Goal: Task Accomplishment & Management: Use online tool/utility

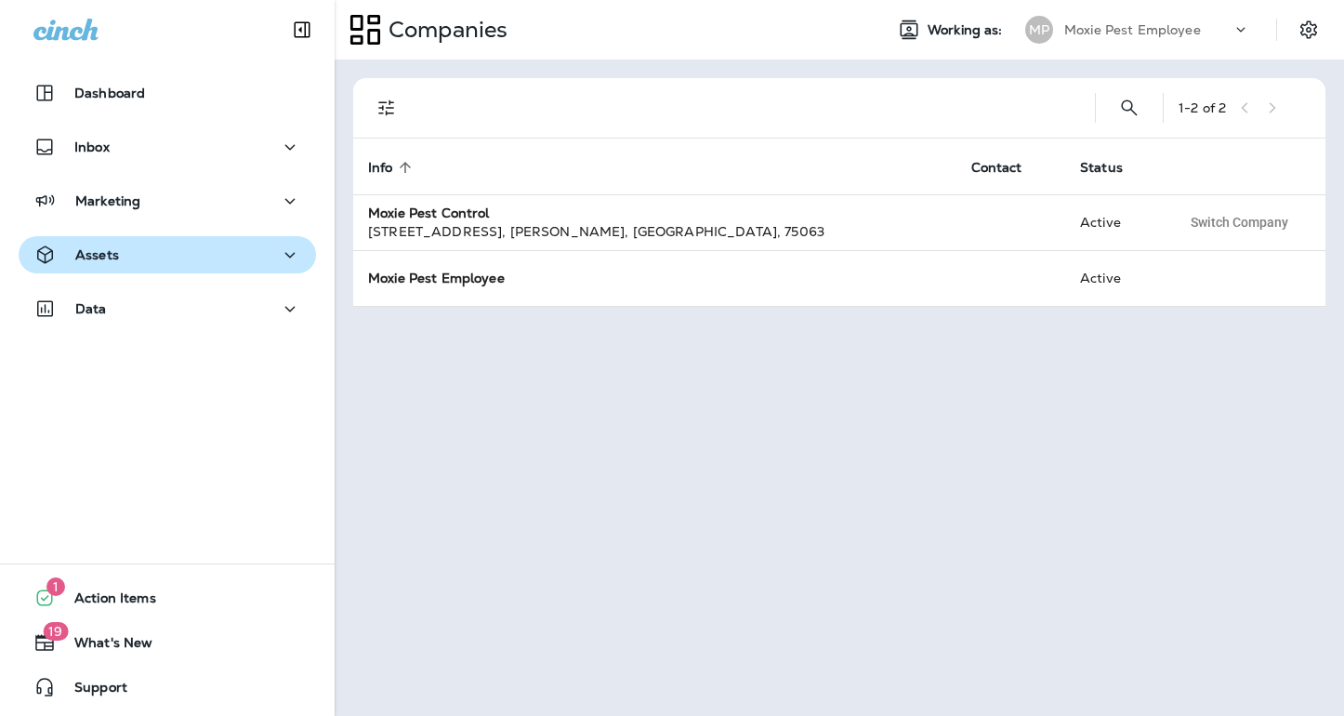
click at [263, 263] on div "Assets" at bounding box center [167, 255] width 268 height 23
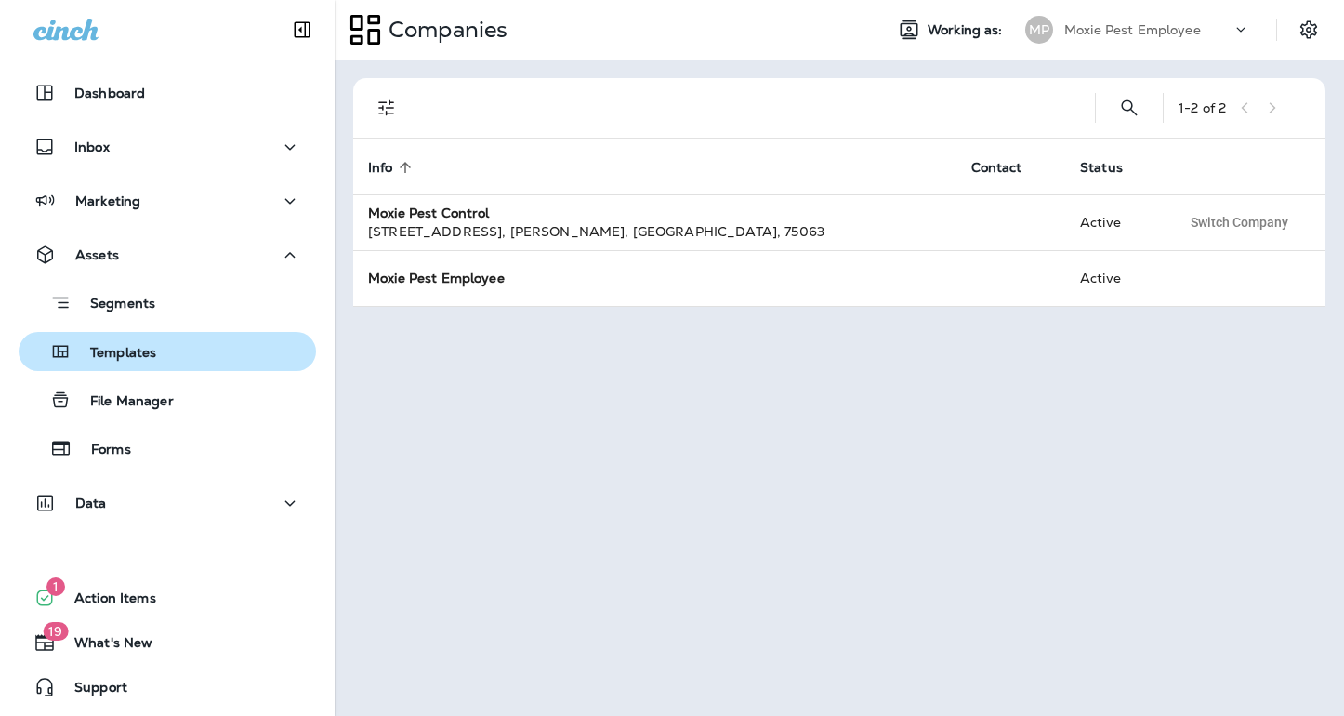
click at [211, 354] on div "Templates" at bounding box center [167, 351] width 283 height 28
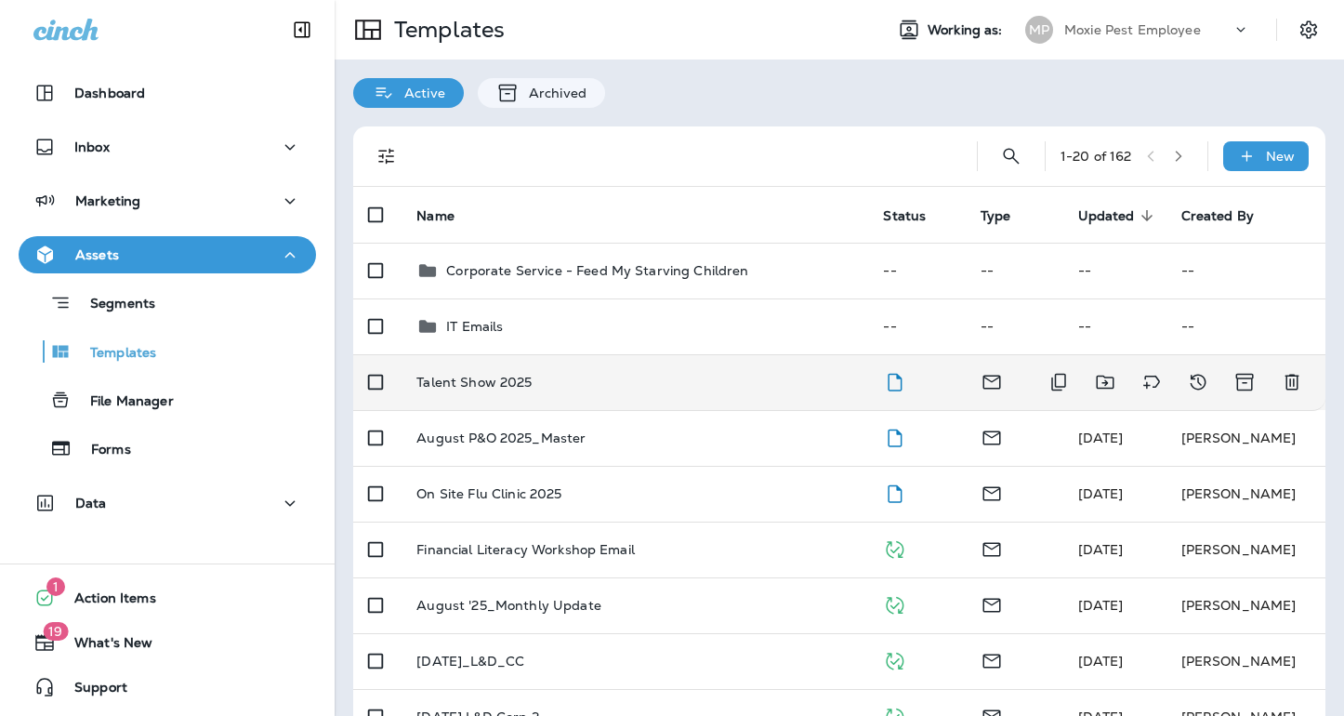
click at [495, 386] on p "Talent Show 2025" at bounding box center [473, 382] width 115 height 15
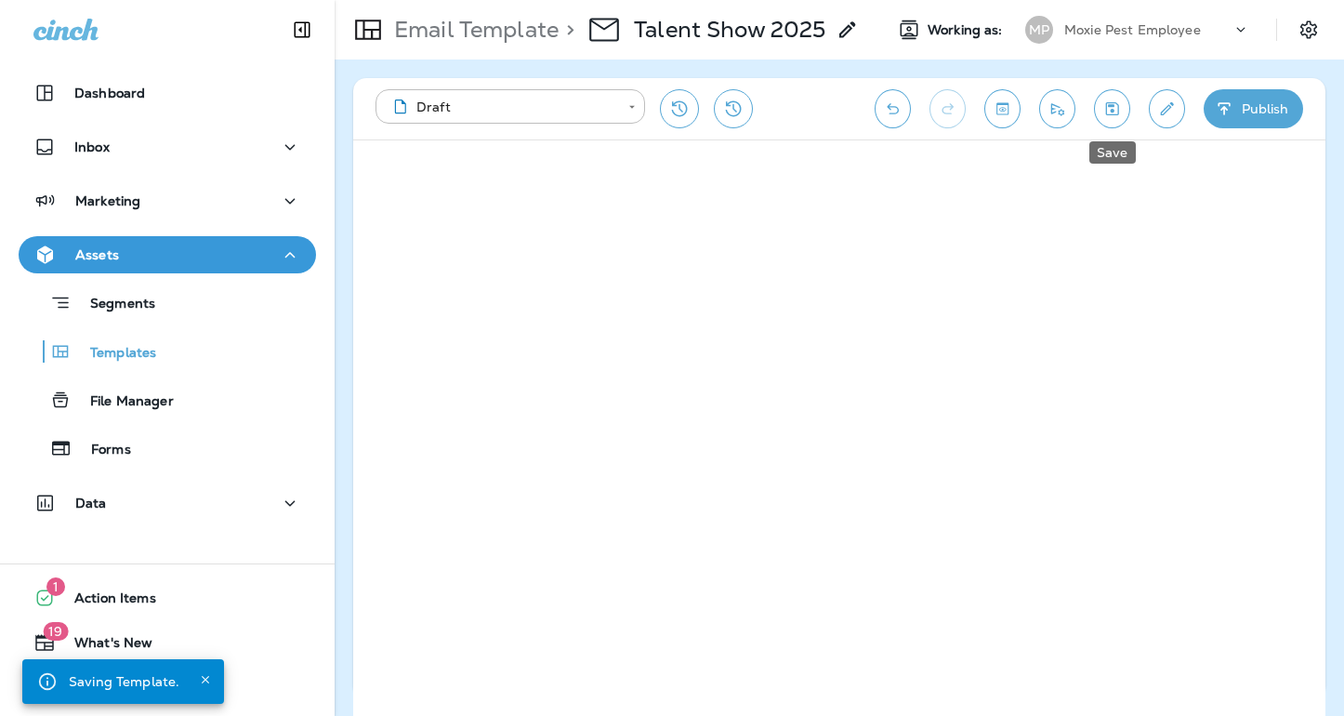
click at [1108, 119] on button "Save" at bounding box center [1112, 108] width 36 height 39
click at [1057, 116] on icon "Send test email" at bounding box center [1057, 108] width 20 height 19
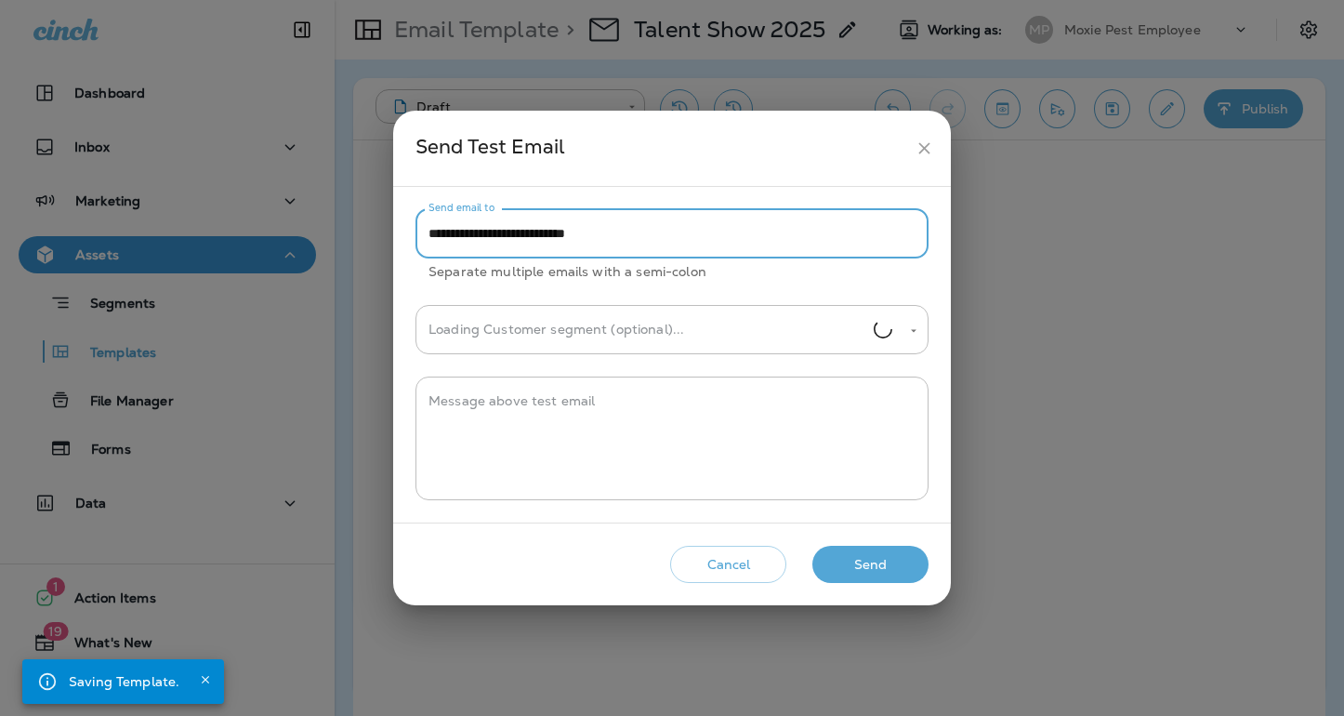
click at [489, 235] on input "**********" at bounding box center [671, 233] width 513 height 49
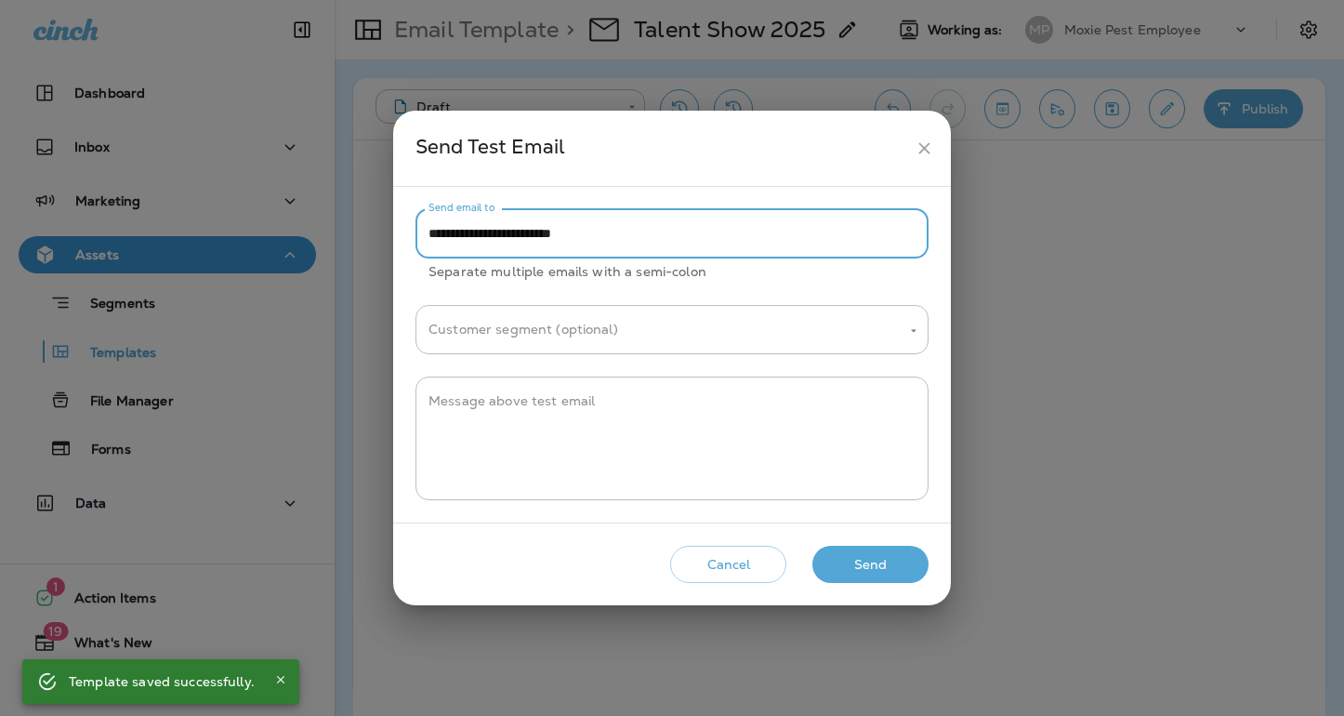
type input "**********"
click at [849, 556] on button "Send" at bounding box center [870, 565] width 116 height 38
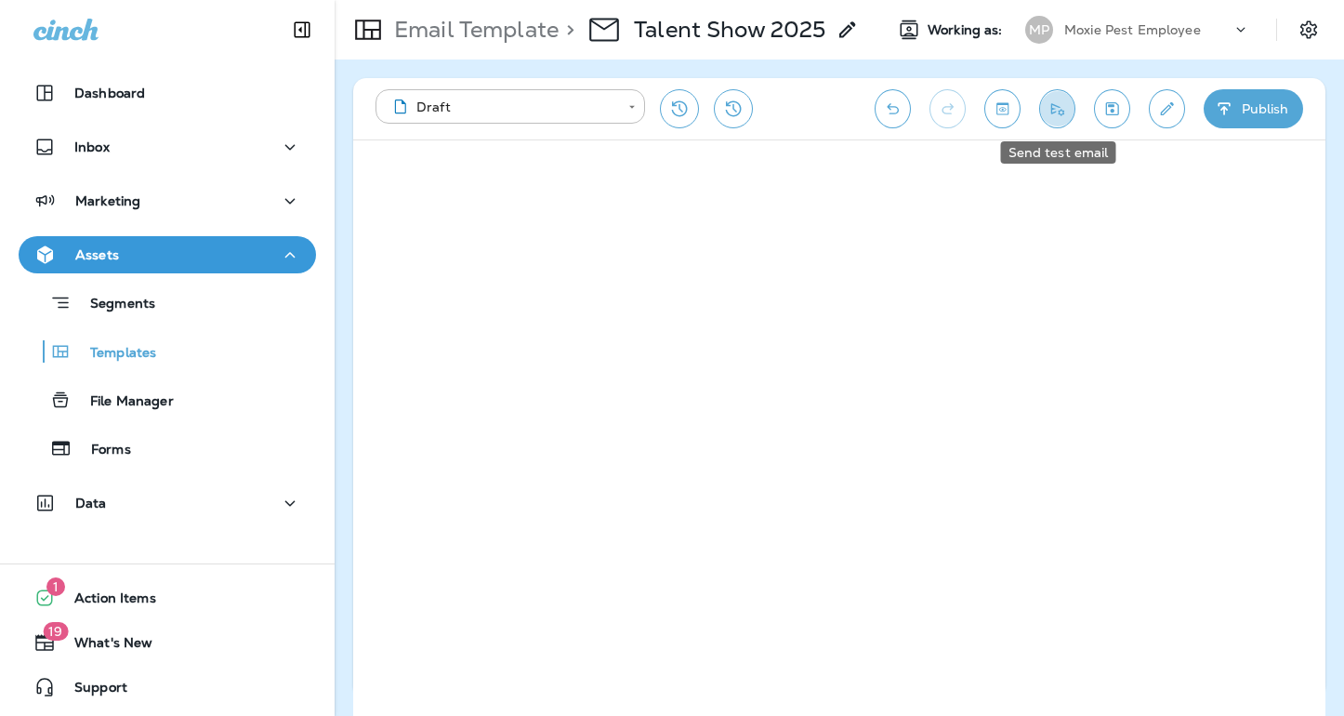
click at [1065, 113] on icon "Send test email" at bounding box center [1057, 108] width 20 height 19
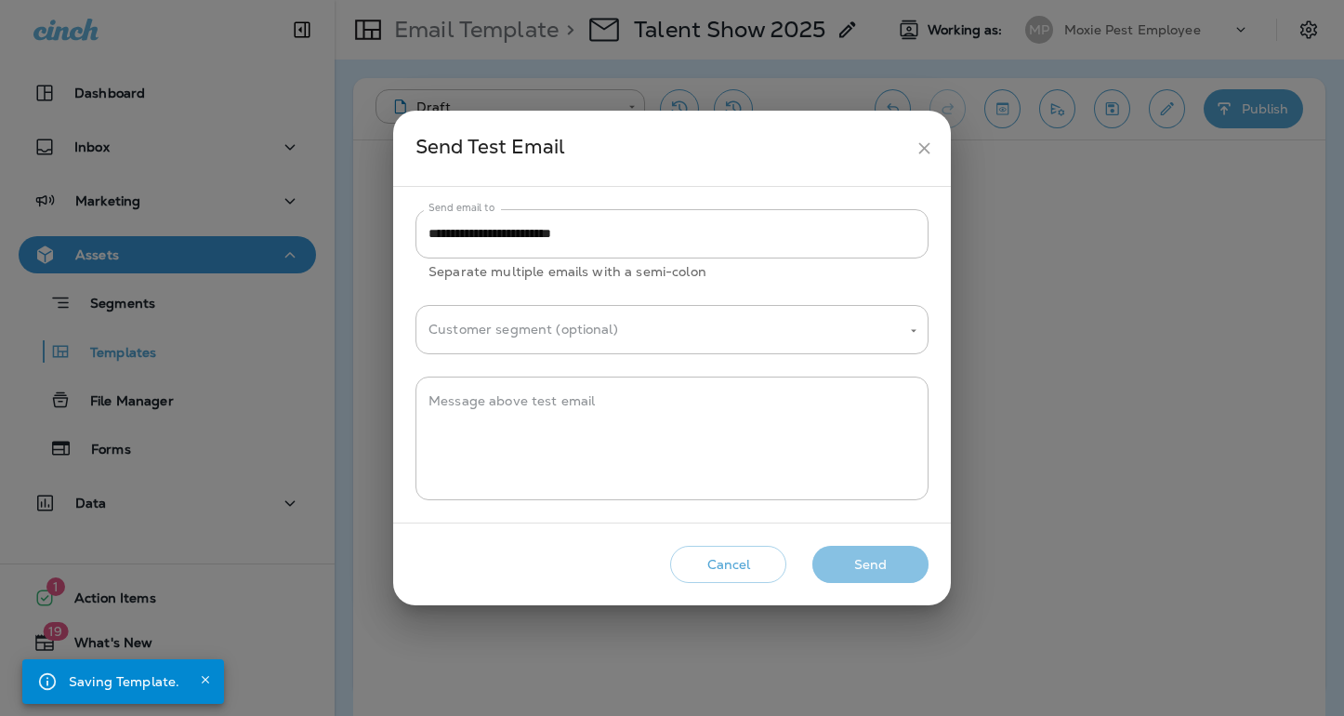
click at [858, 562] on button "Send" at bounding box center [870, 565] width 116 height 38
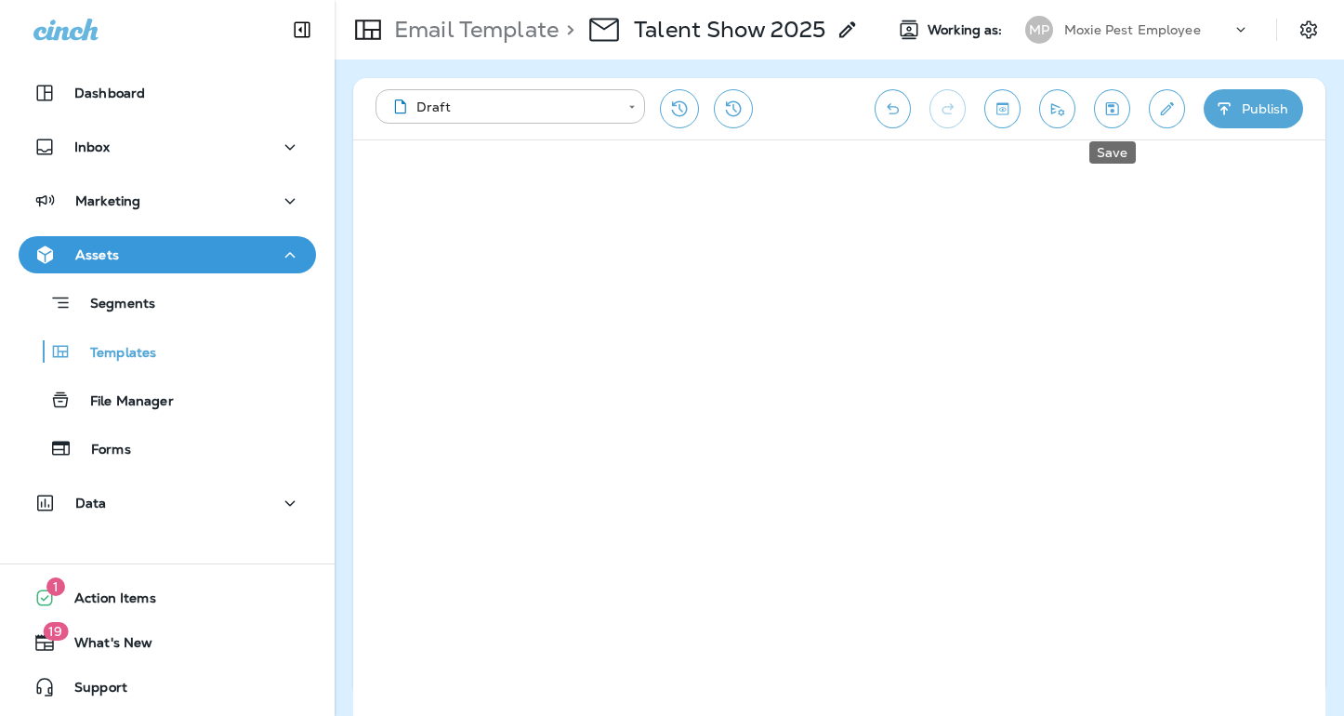
click at [1102, 107] on icon "Save" at bounding box center [1112, 108] width 20 height 19
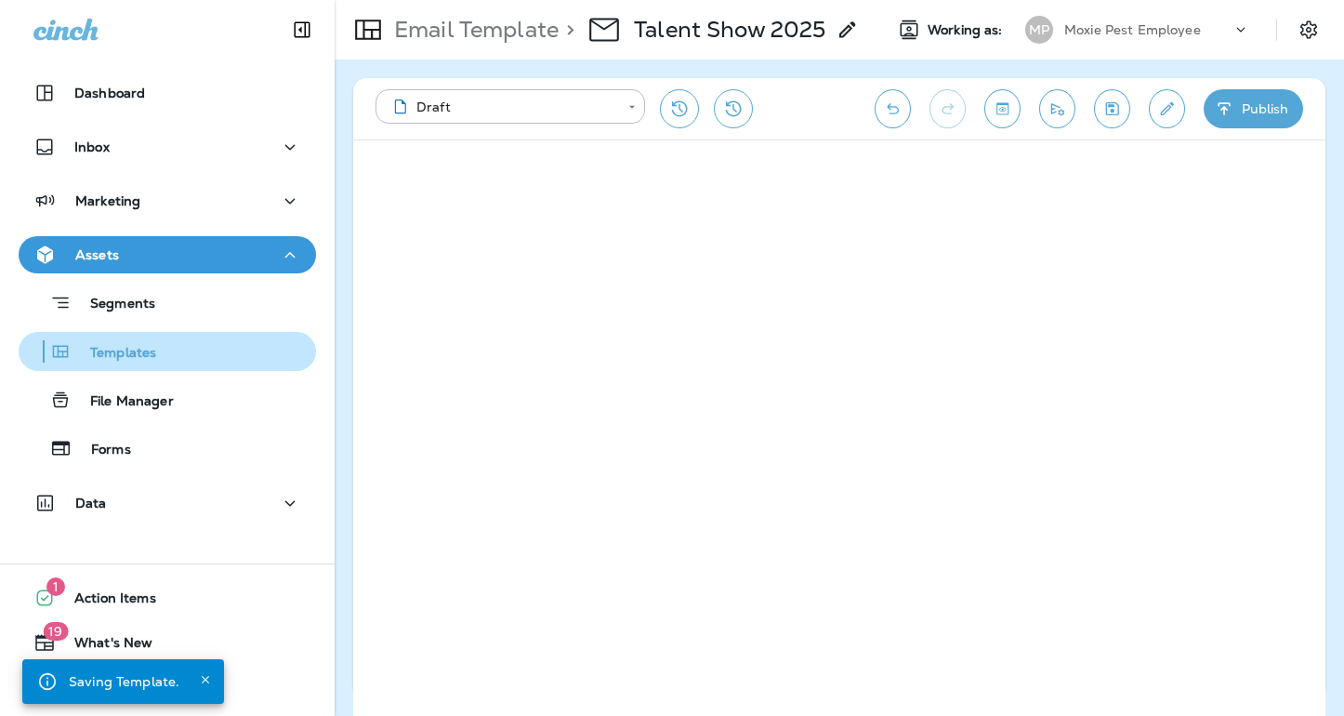
click at [116, 348] on p "Templates" at bounding box center [114, 354] width 85 height 18
